Goal: Complete application form

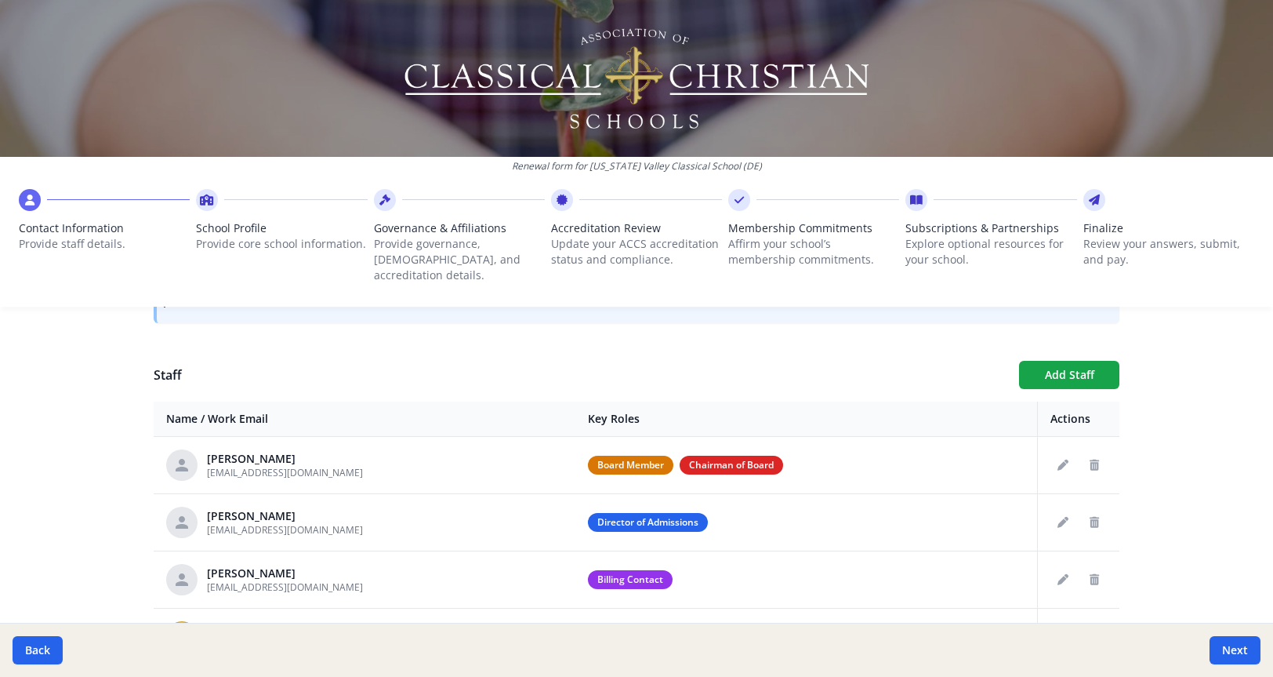
scroll to position [605, 0]
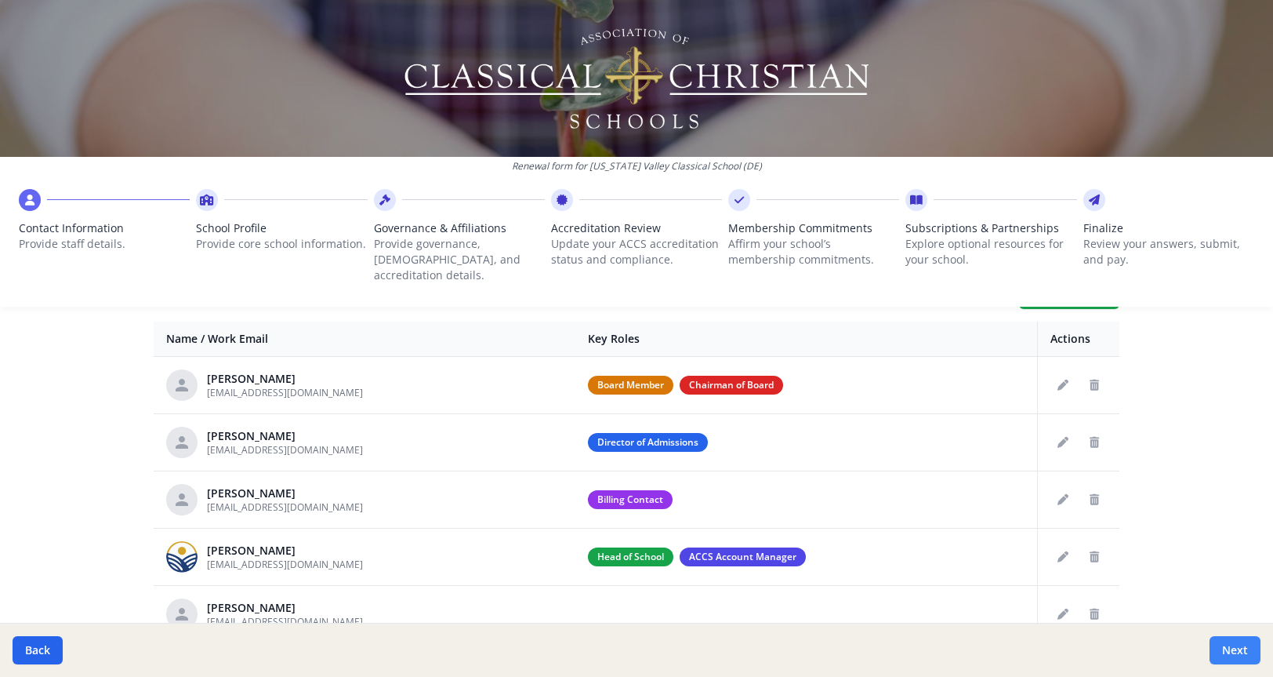
click at [1245, 651] on button "Next" at bounding box center [1235, 650] width 51 height 28
type input "[PHONE_NUMBER]"
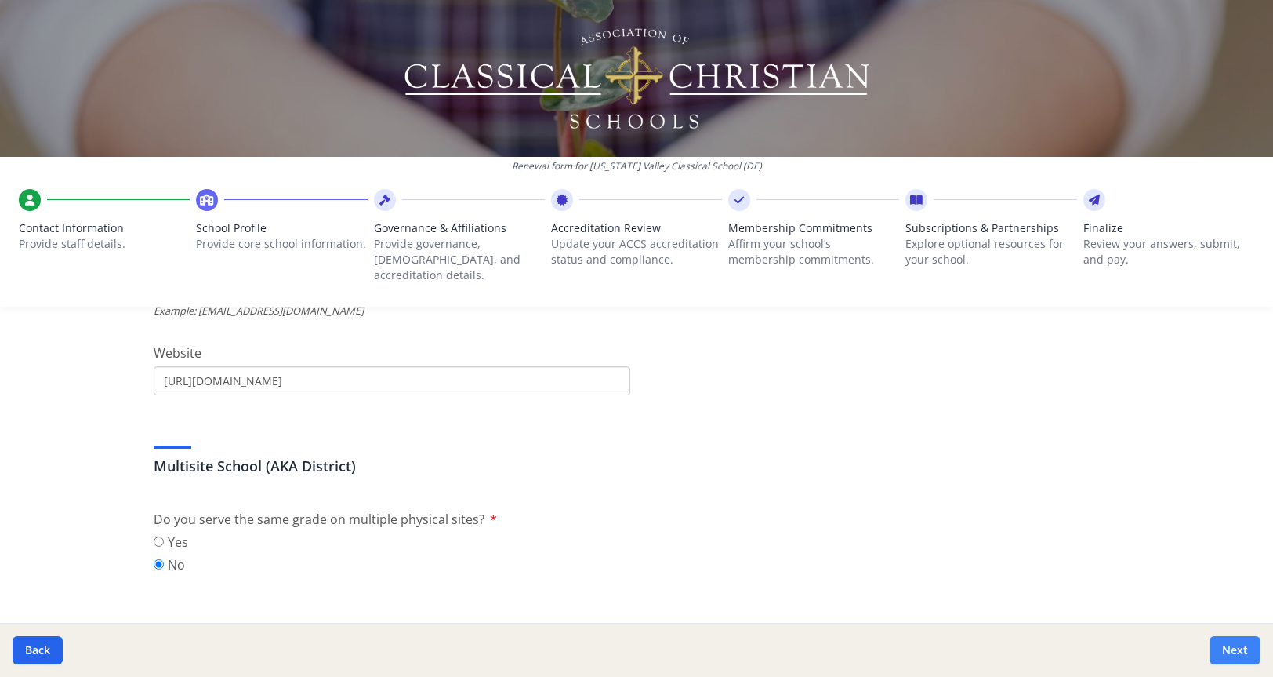
click at [1245, 651] on button "Next" at bounding box center [1235, 650] width 51 height 28
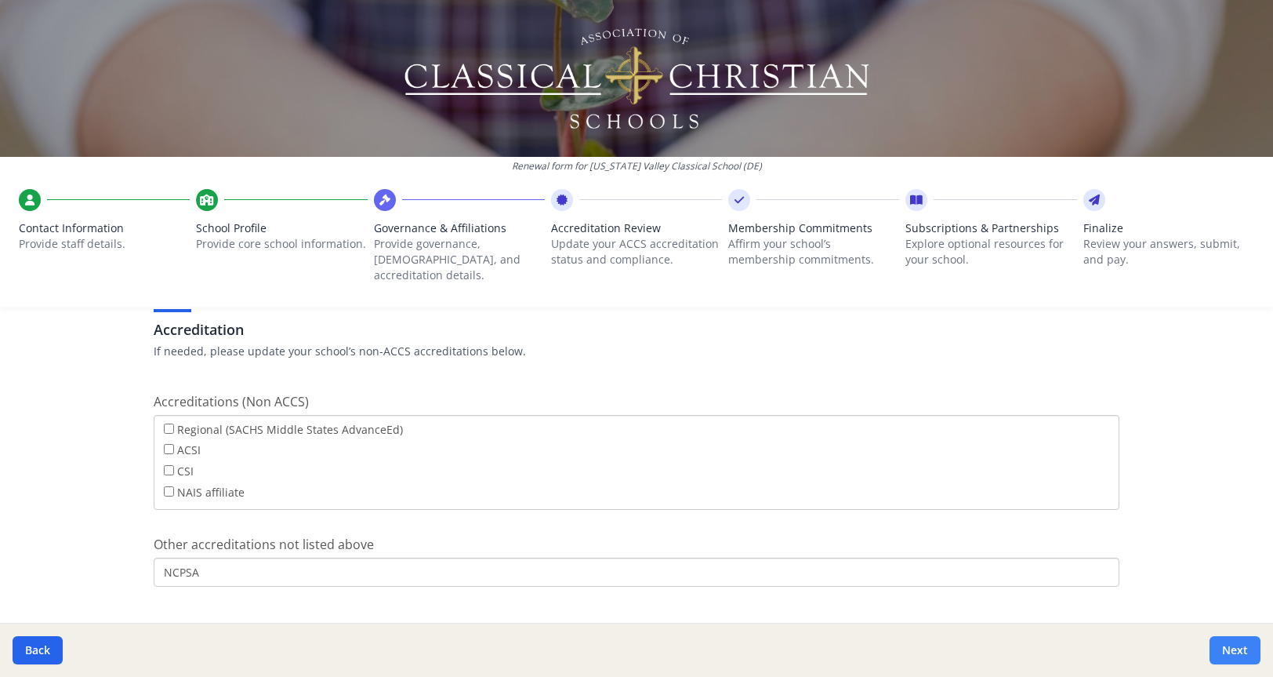
click at [1245, 651] on button "Next" at bounding box center [1235, 650] width 51 height 28
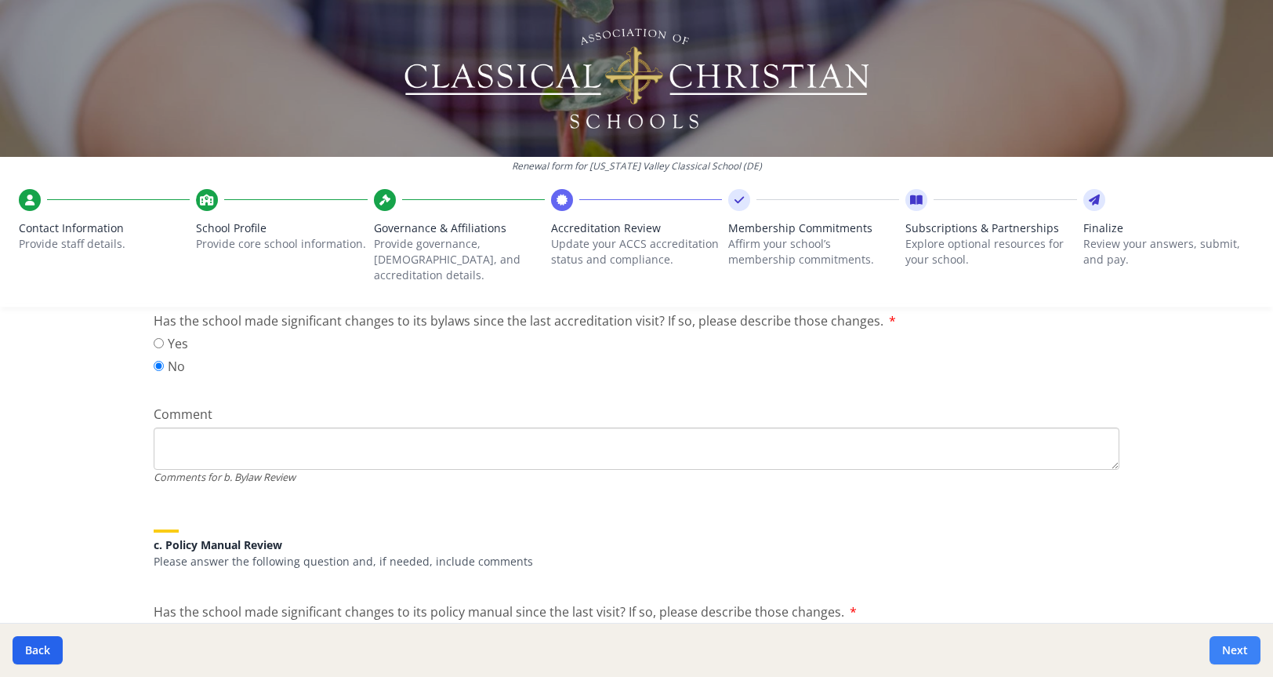
click at [1245, 651] on button "Next" at bounding box center [1235, 650] width 51 height 28
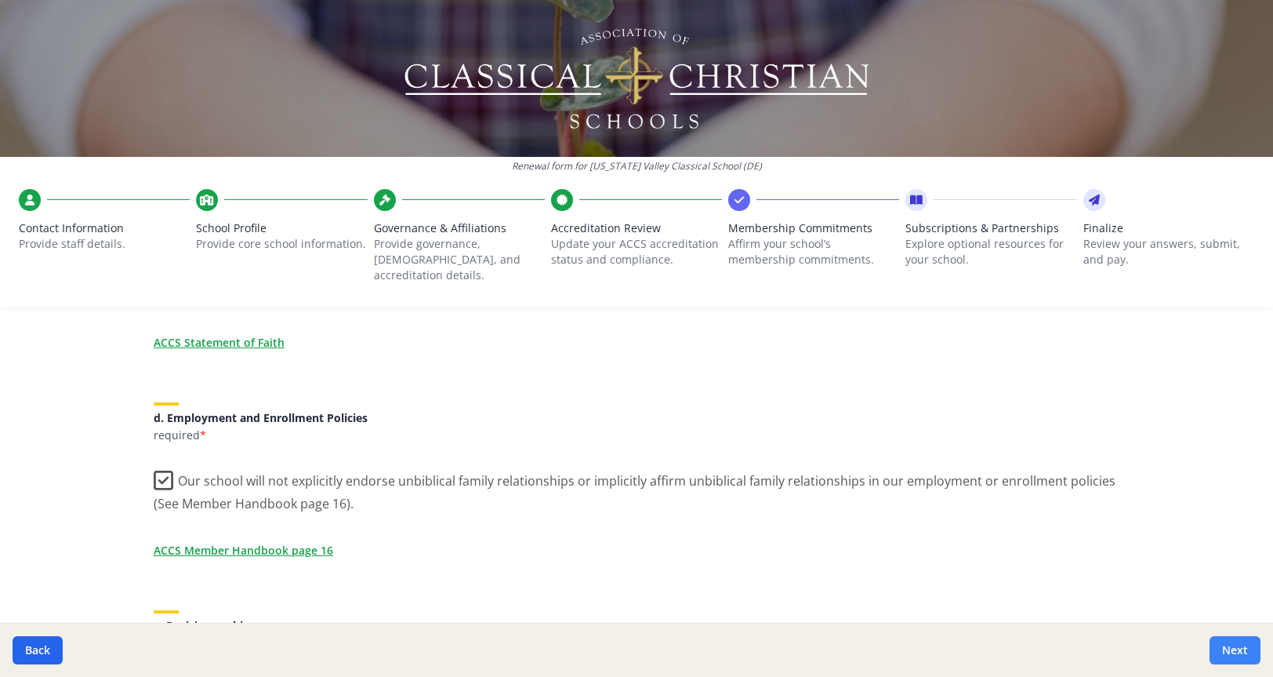
click at [1245, 651] on button "Next" at bounding box center [1235, 650] width 51 height 28
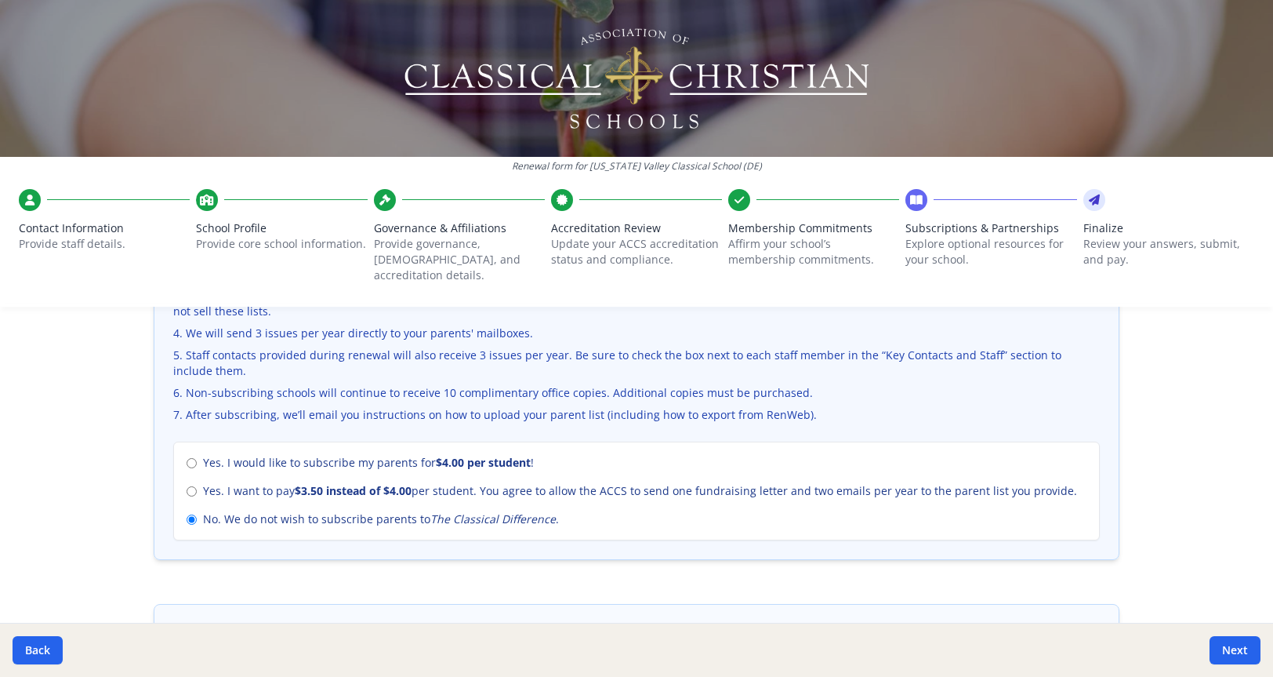
scroll to position [1028, 0]
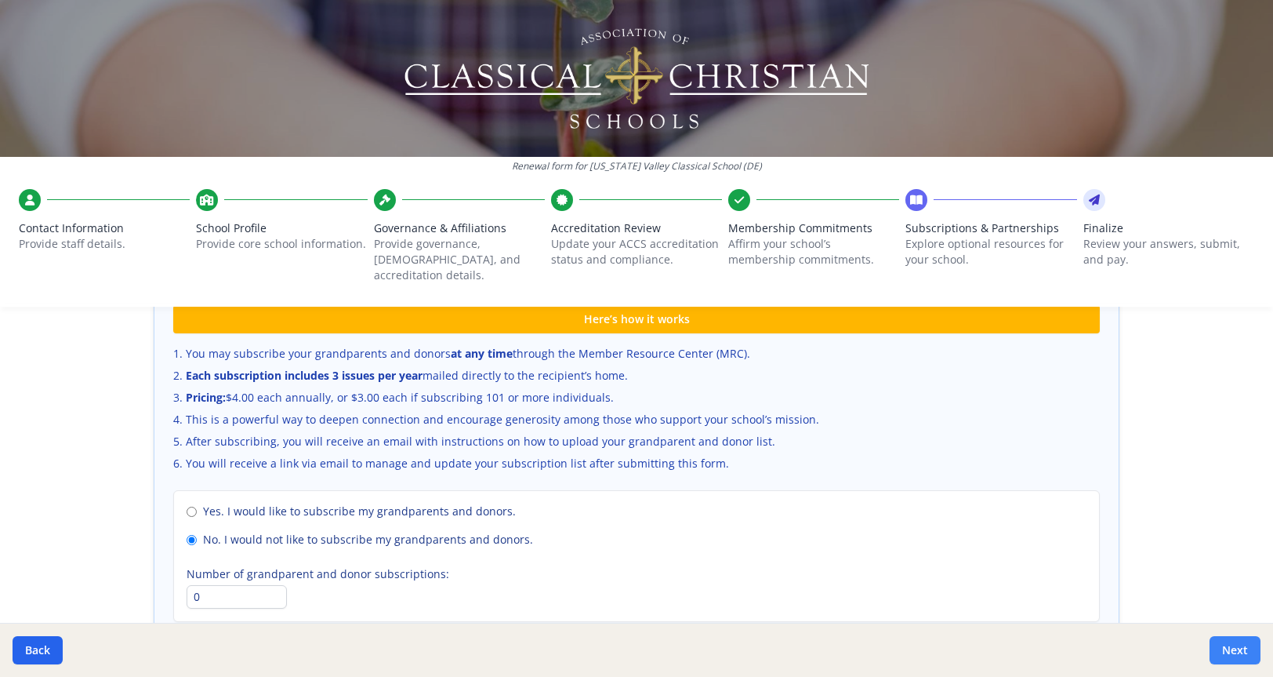
click at [1227, 641] on button "Next" at bounding box center [1235, 650] width 51 height 28
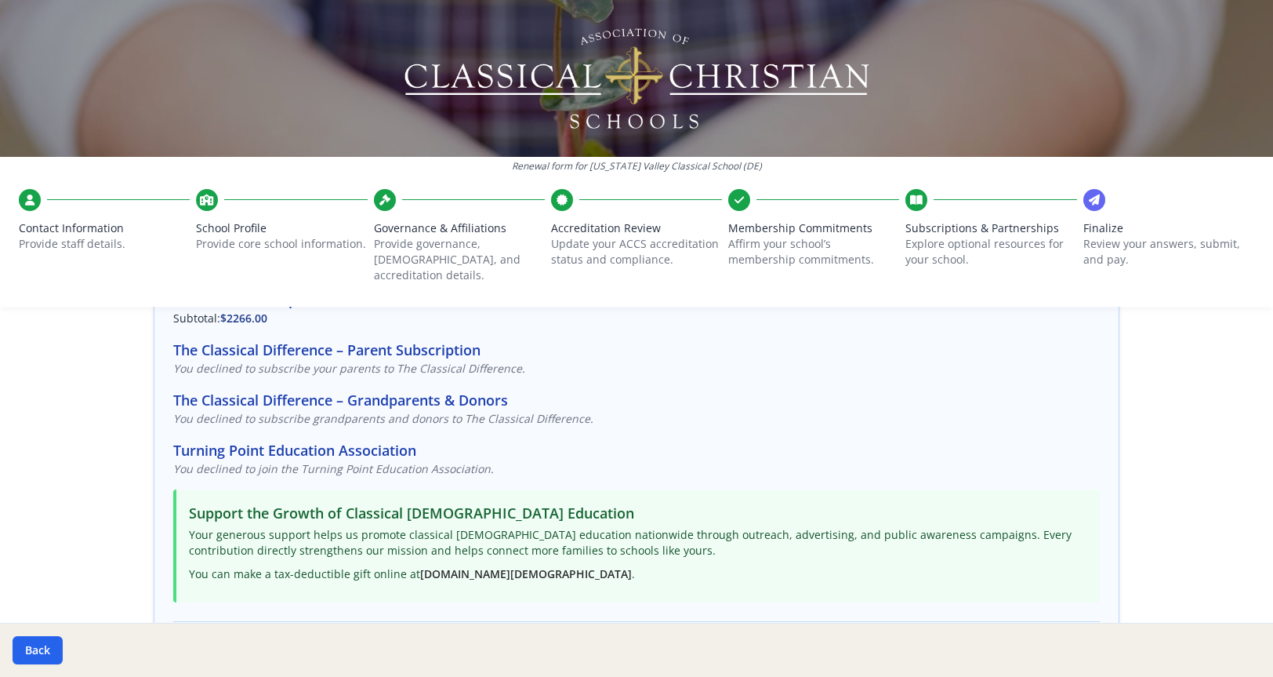
scroll to position [82, 0]
